Goal: Information Seeking & Learning: Learn about a topic

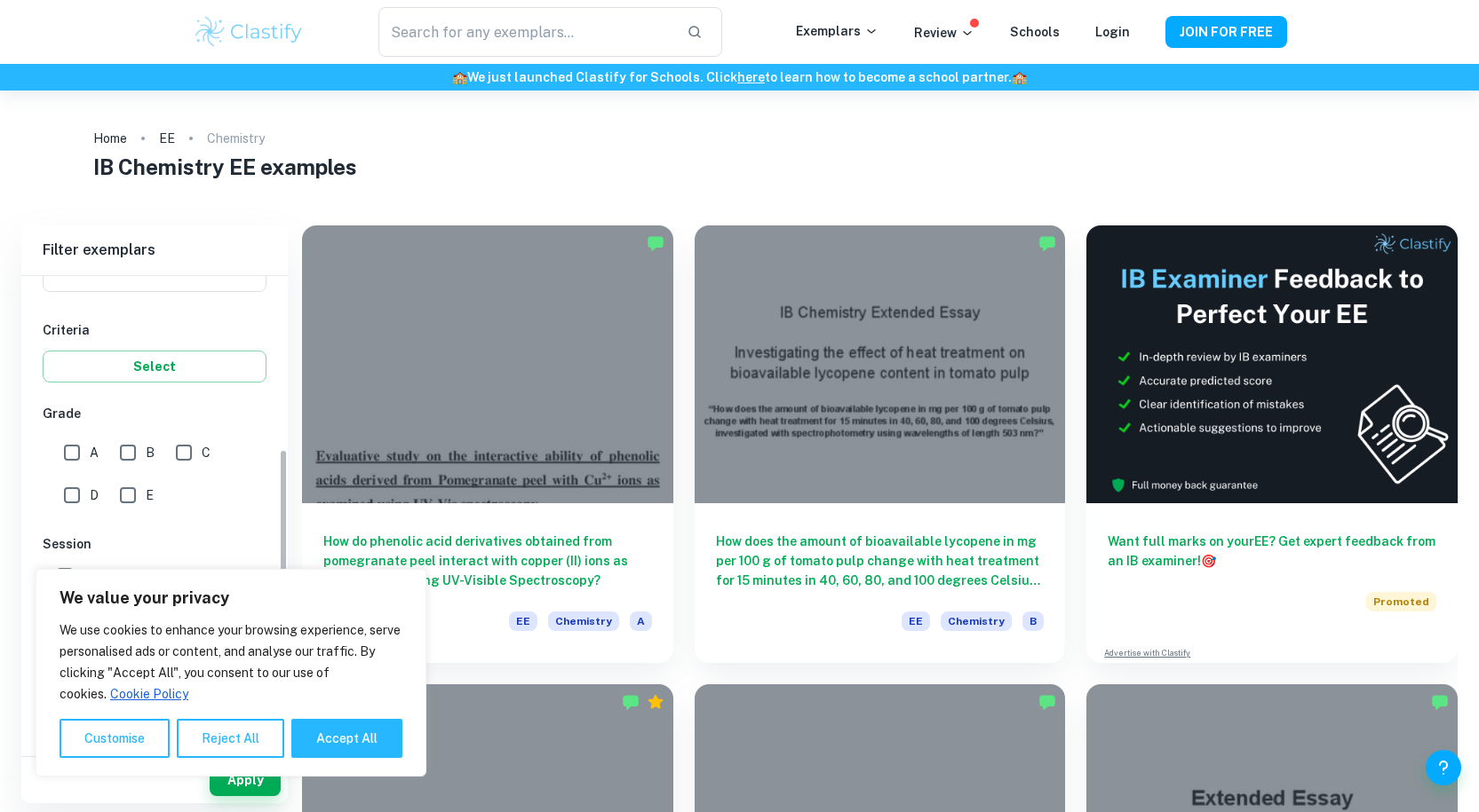
scroll to position [468, 0]
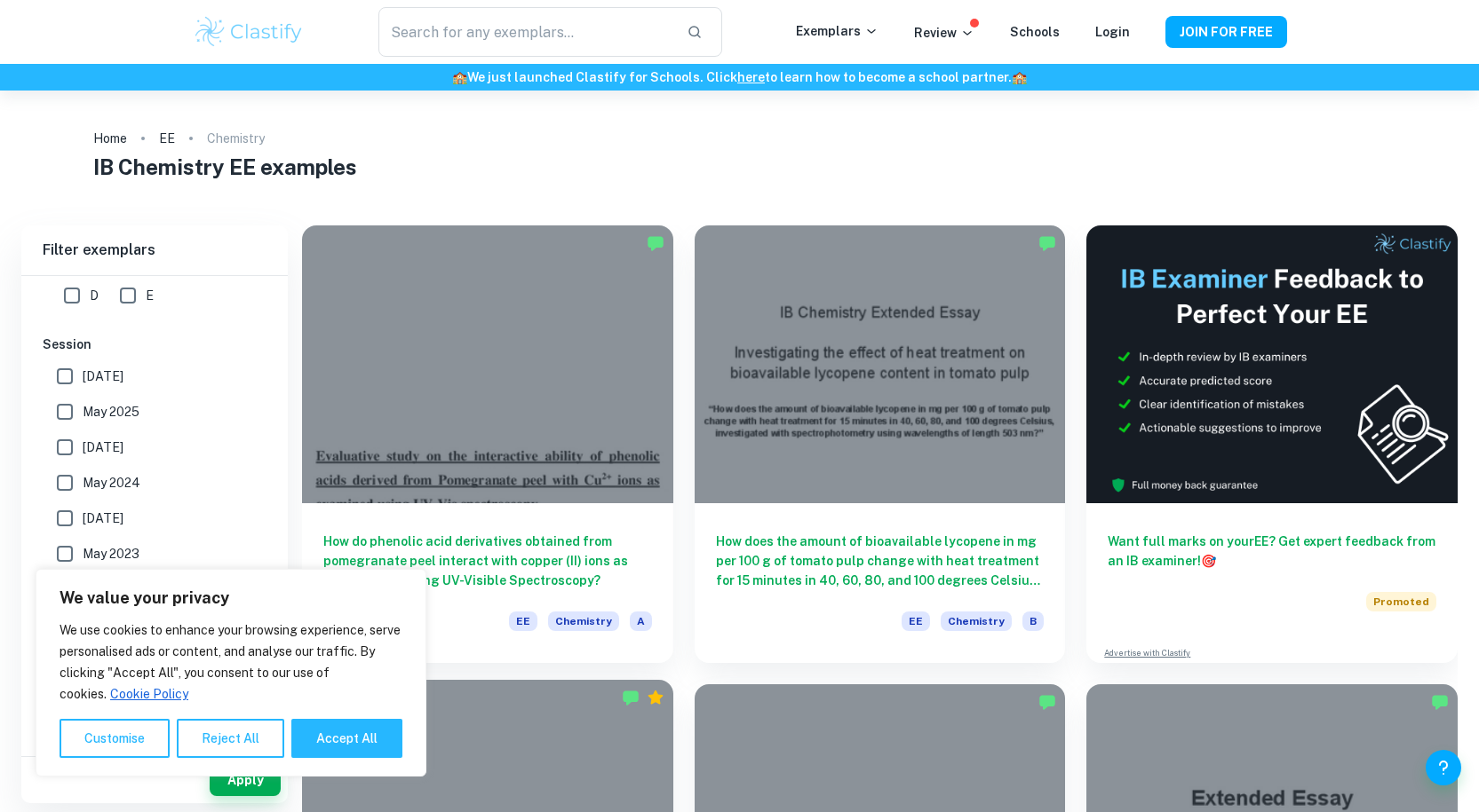
click at [336, 737] on button "Accept All" at bounding box center [346, 739] width 111 height 39
checkbox input "true"
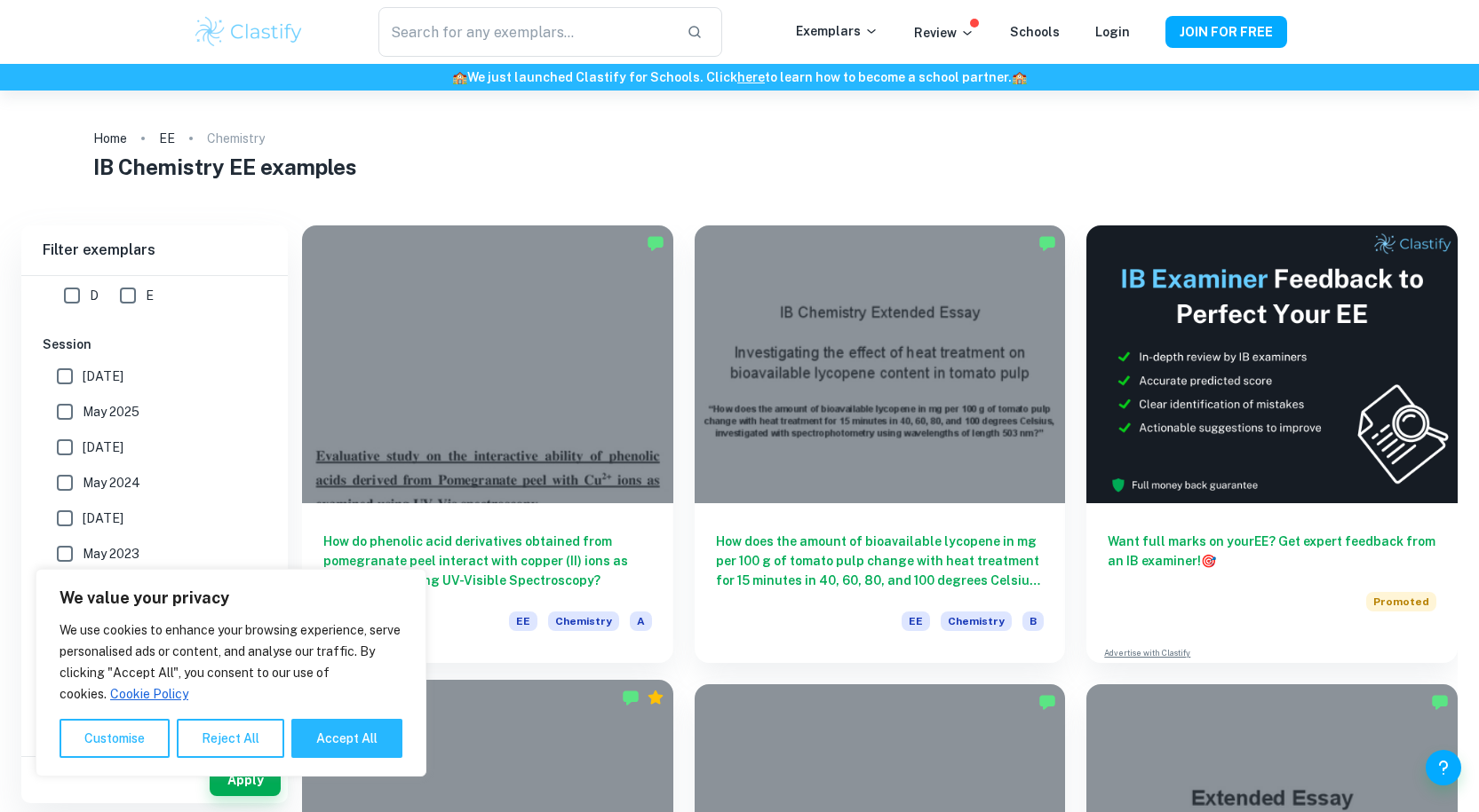
checkbox input "true"
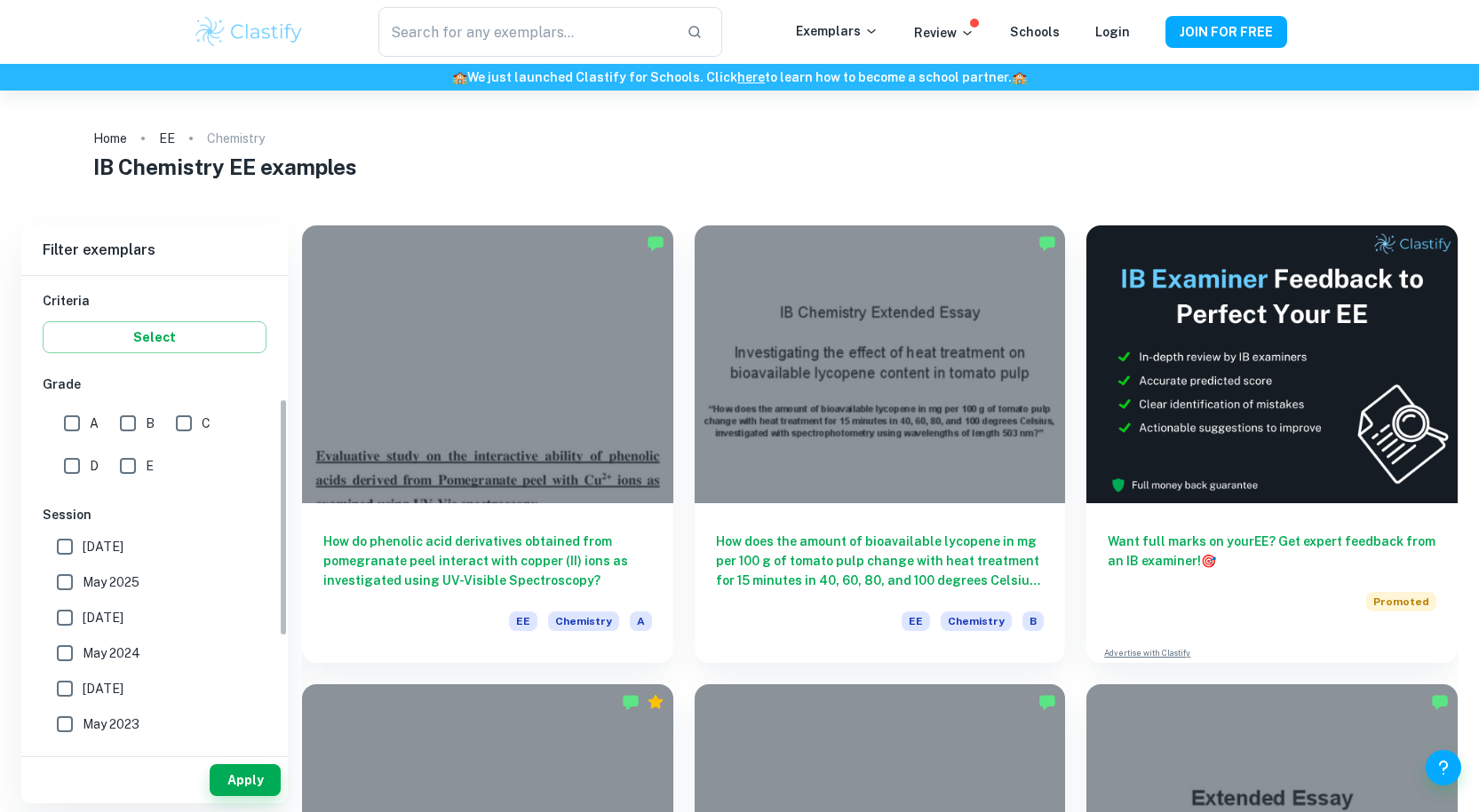
scroll to position [172, 0]
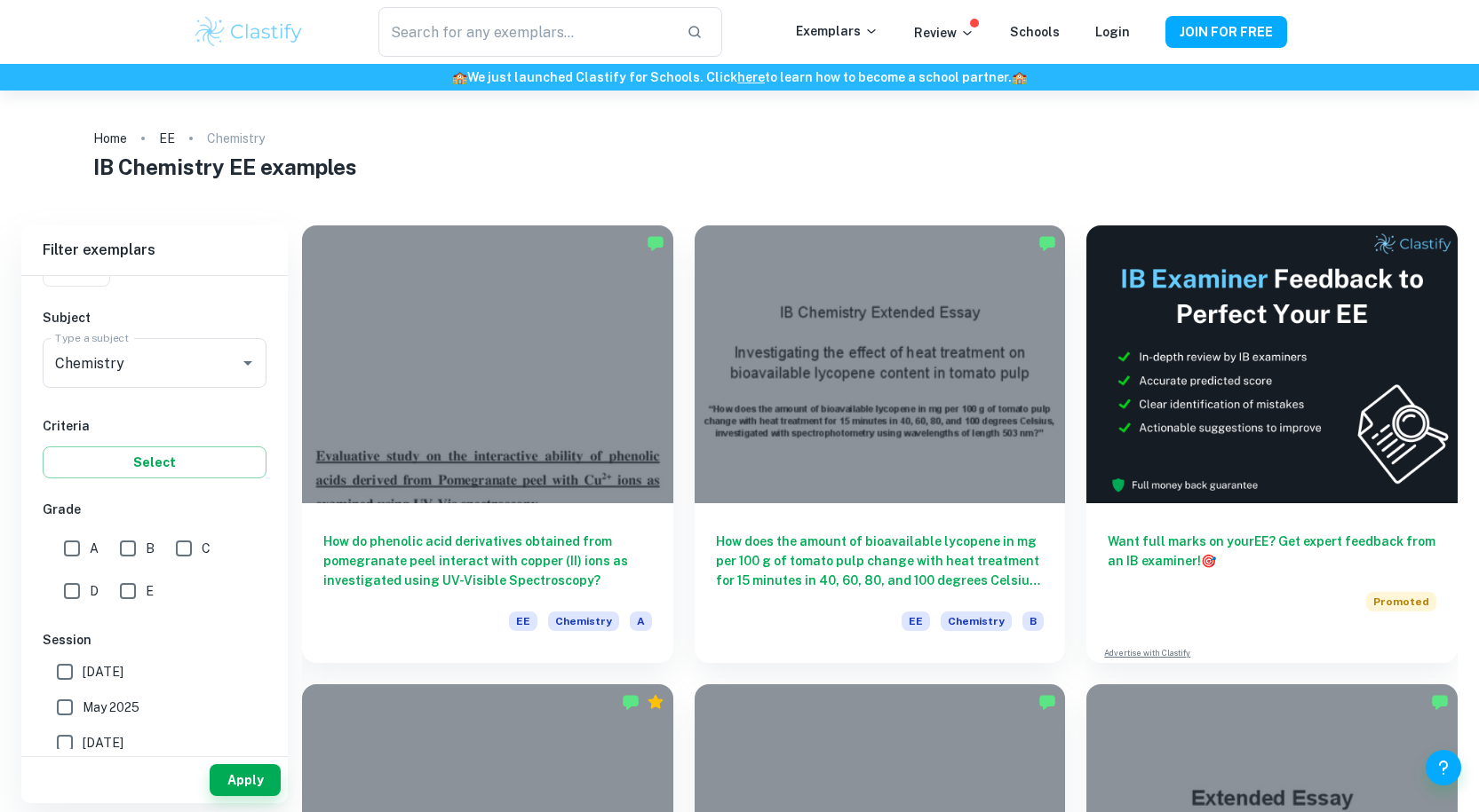
click at [71, 546] on input "A" at bounding box center [72, 549] width 36 height 36
checkbox input "true"
click at [252, 768] on button "Apply" at bounding box center [245, 781] width 71 height 32
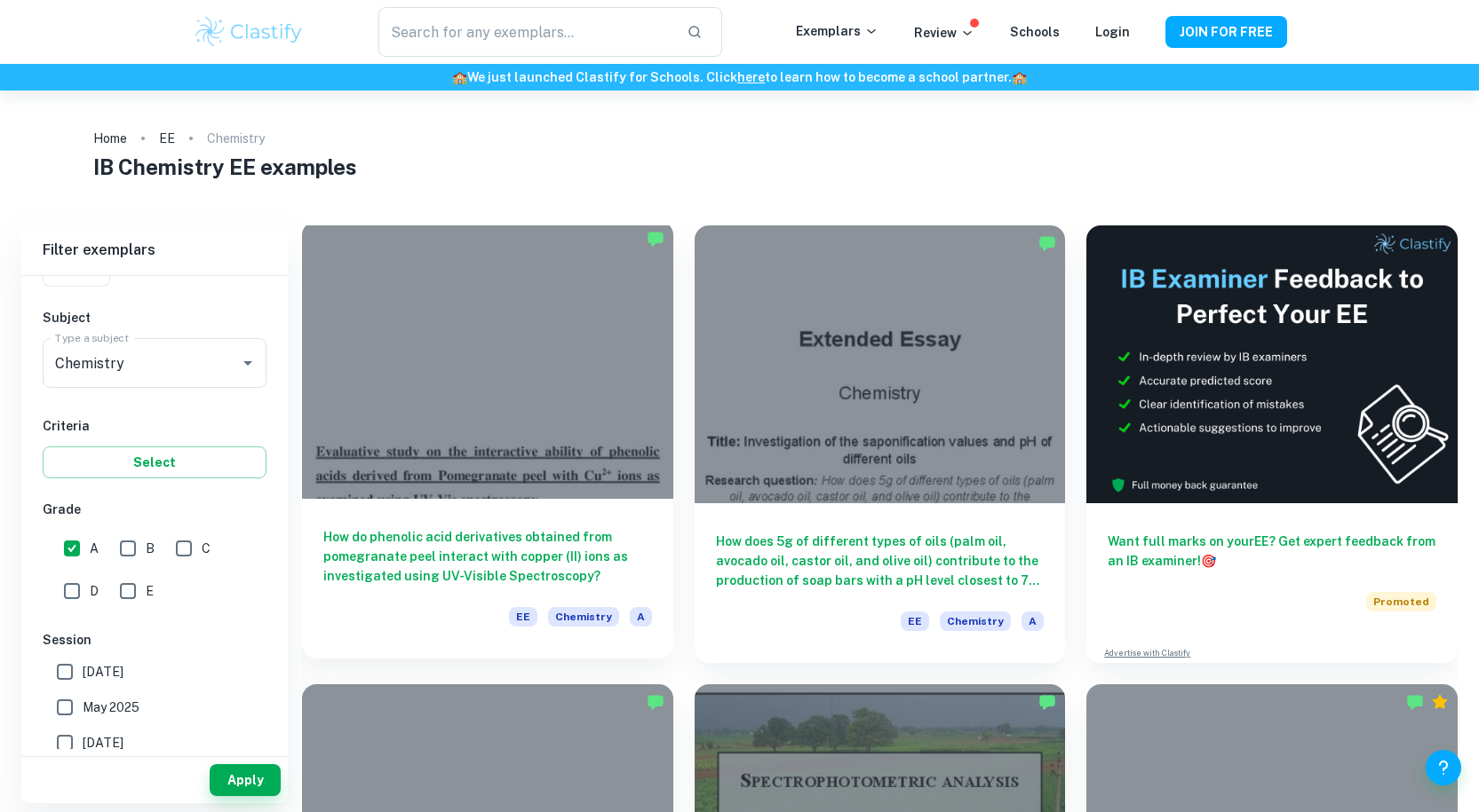
click at [428, 501] on div "How do phenolic acid derivatives obtained from pomegranate peel interact with c…" at bounding box center [487, 578] width 371 height 160
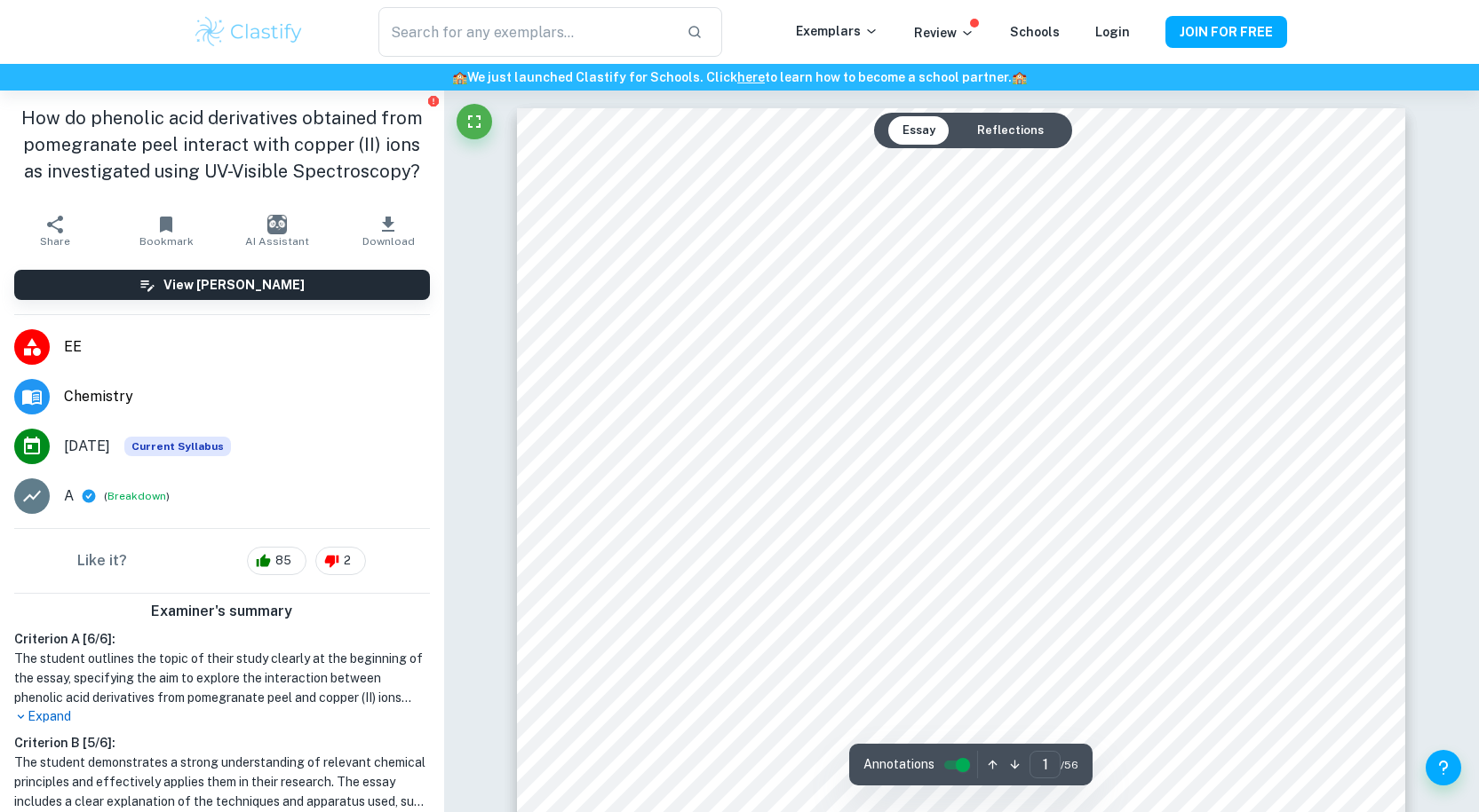
scroll to position [295, 0]
